Goal: Navigation & Orientation: Find specific page/section

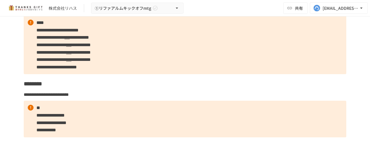
scroll to position [1927, 0]
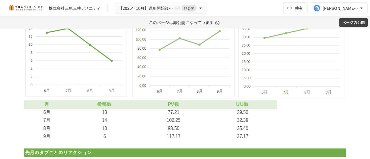
scroll to position [1869, 0]
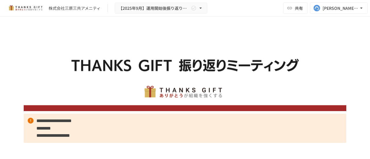
scroll to position [2123, 0]
